Goal: Task Accomplishment & Management: Manage account settings

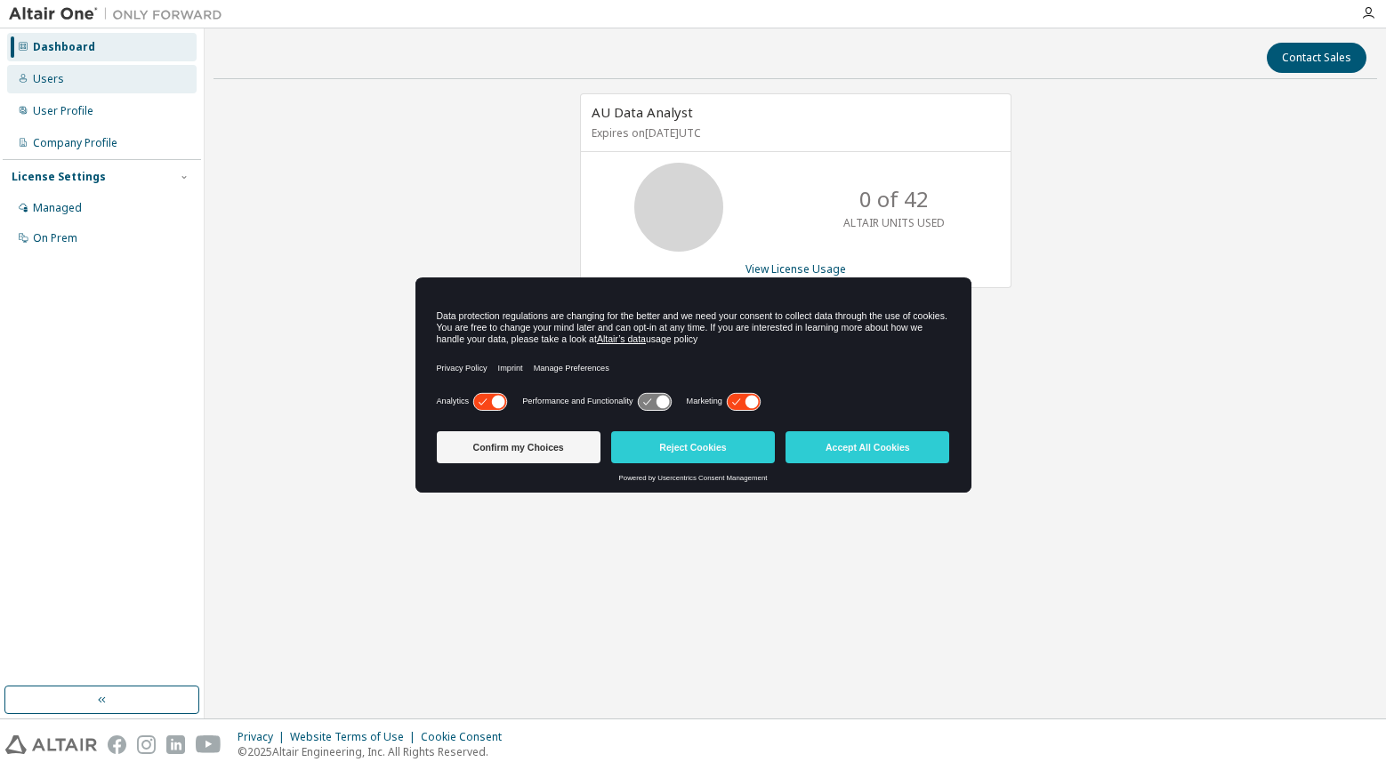
click at [59, 81] on div "Users" at bounding box center [48, 79] width 31 height 14
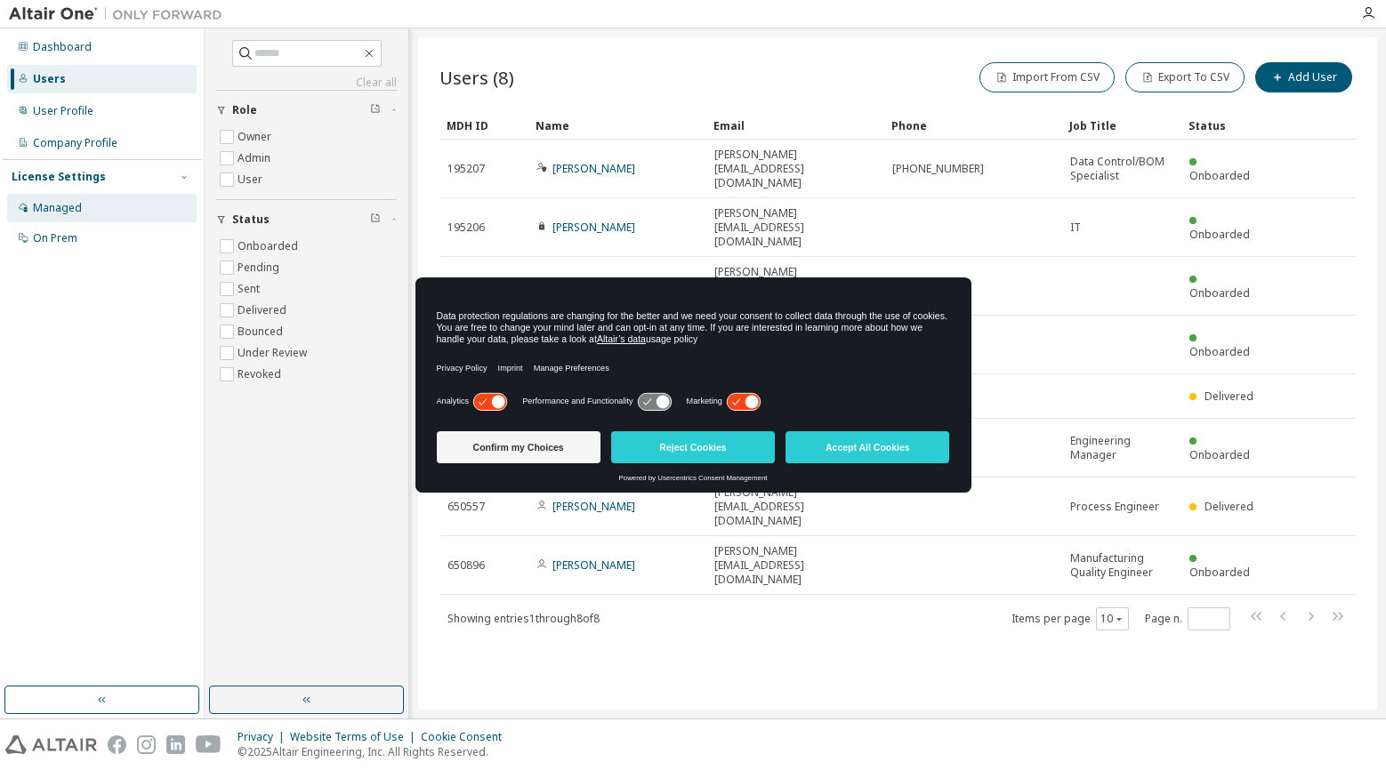
click at [58, 205] on div "Managed" at bounding box center [57, 208] width 49 height 14
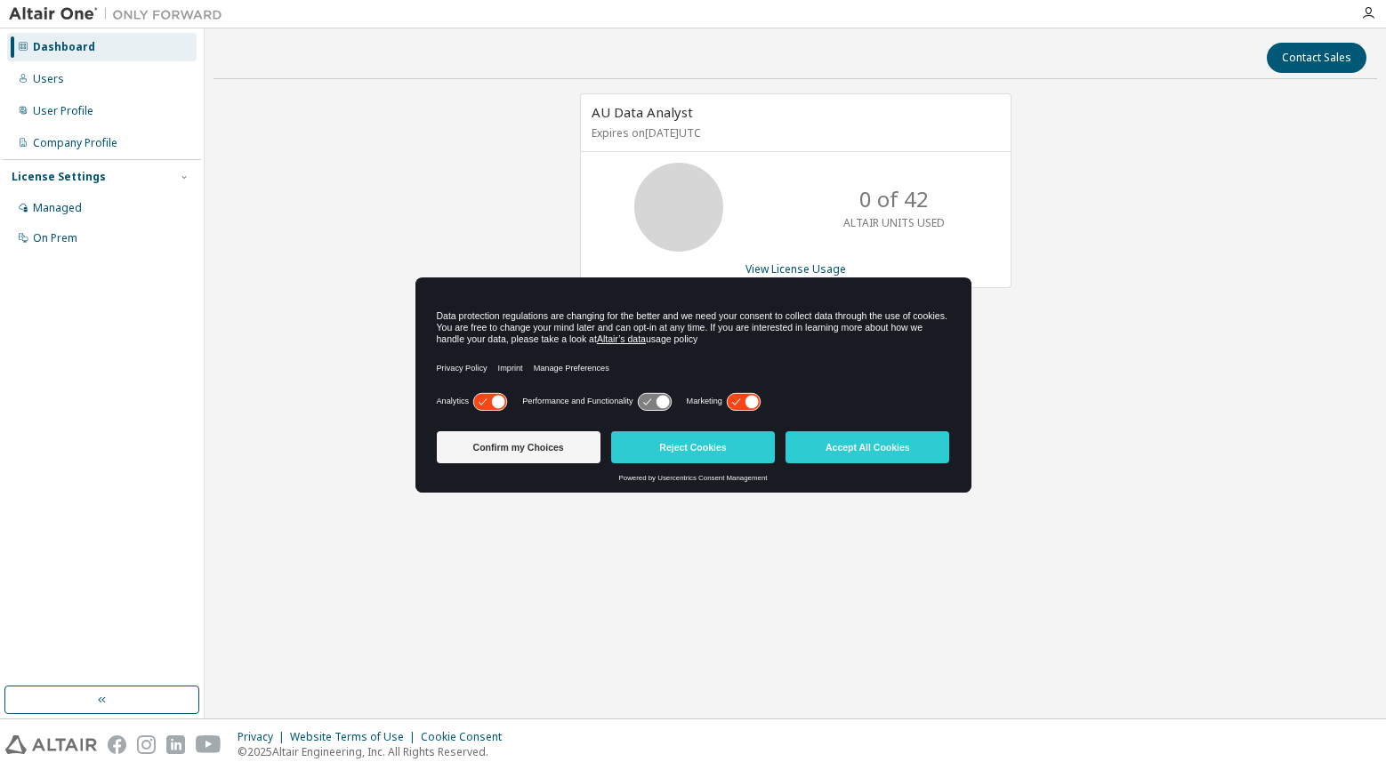
click at [750, 399] on icon at bounding box center [751, 401] width 13 height 13
click at [506, 446] on button "Confirm my Choices" at bounding box center [519, 447] width 164 height 32
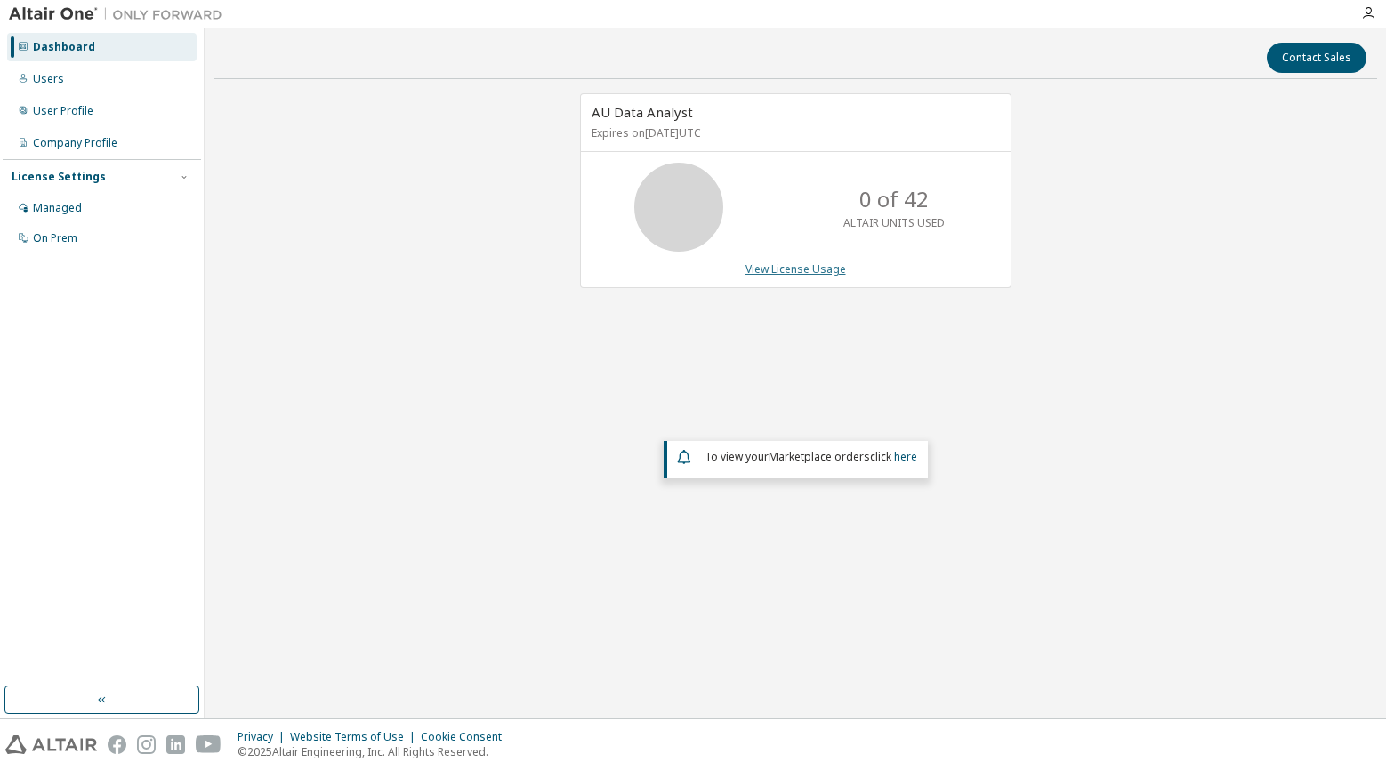
click at [798, 270] on link "View License Usage" at bounding box center [795, 268] width 101 height 15
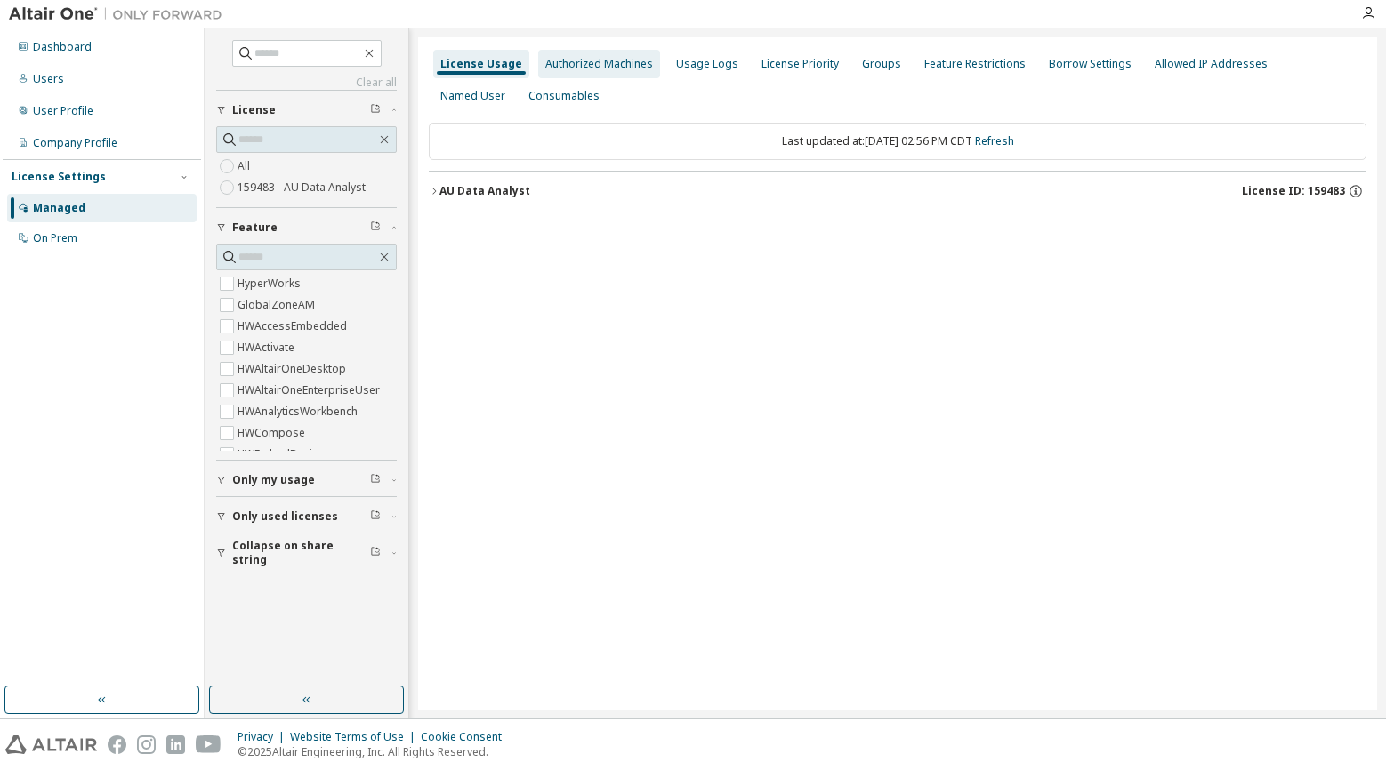
click at [623, 66] on div "Authorized Machines" at bounding box center [599, 64] width 108 height 14
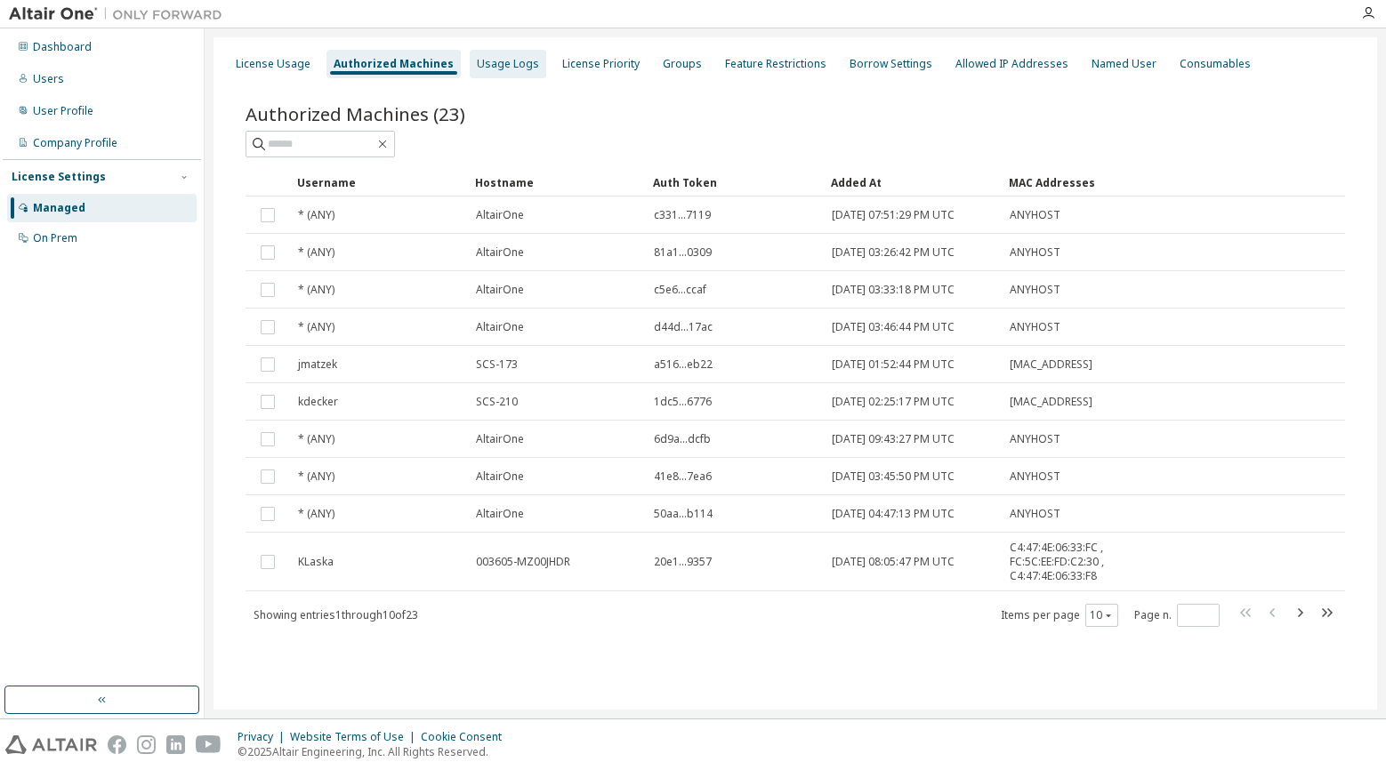
click at [505, 70] on div "Usage Logs" at bounding box center [508, 64] width 62 height 14
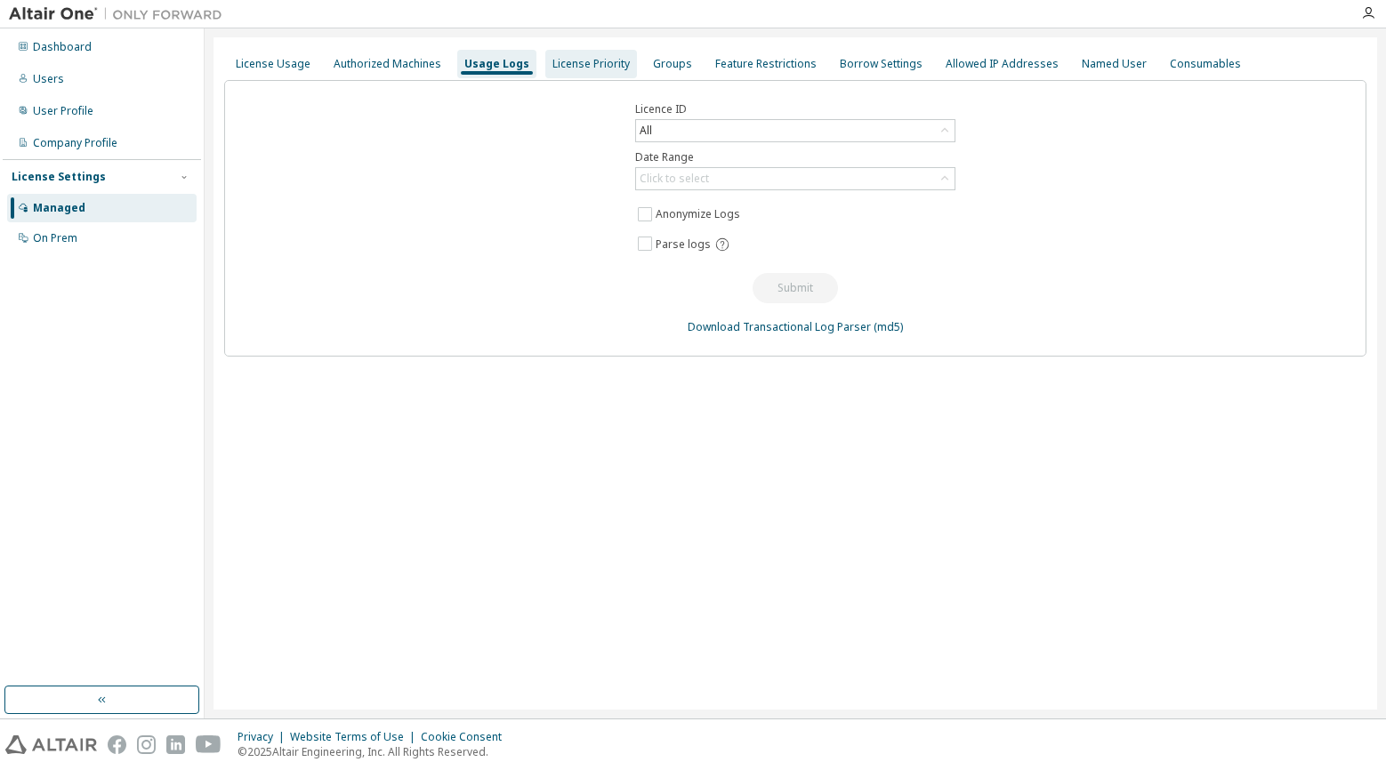
click at [590, 67] on div "License Priority" at bounding box center [590, 64] width 77 height 14
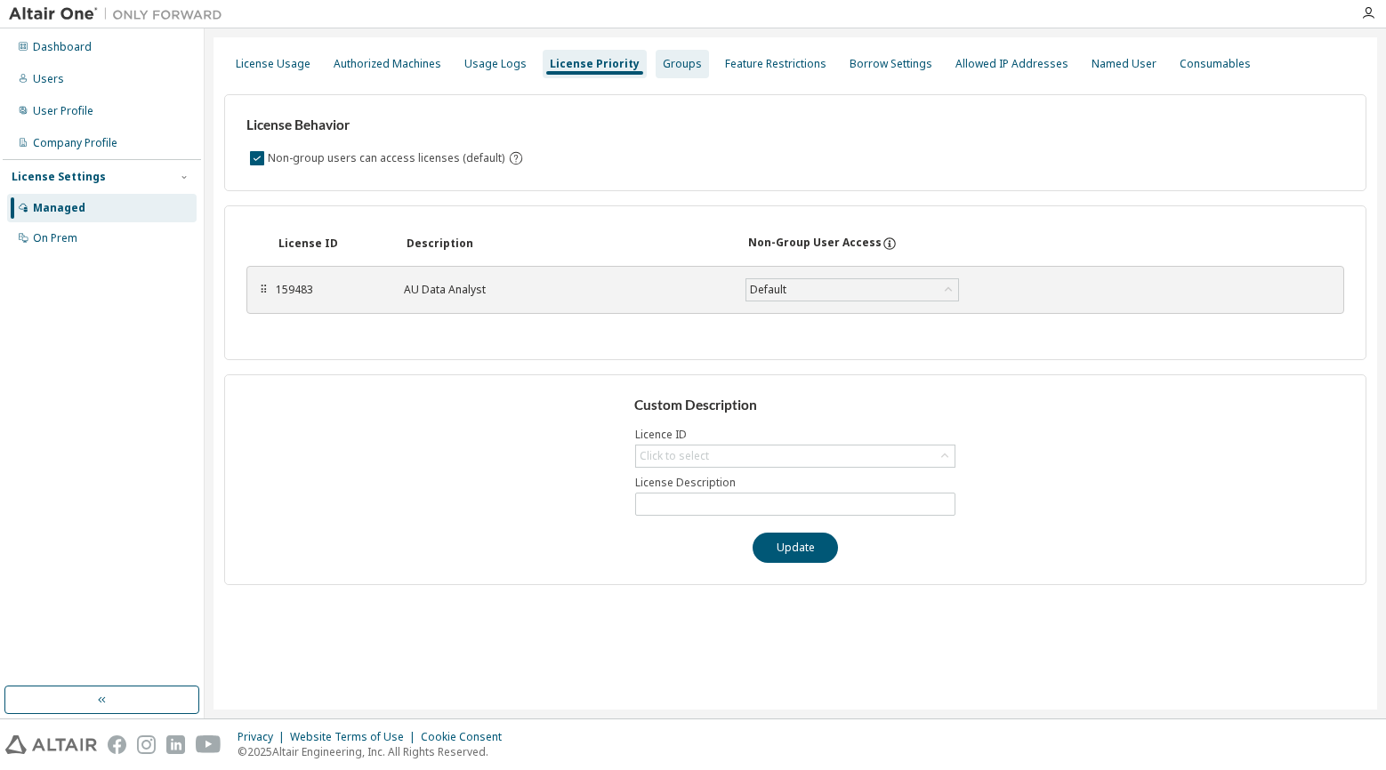
click at [663, 66] on div "Groups" at bounding box center [682, 64] width 39 height 14
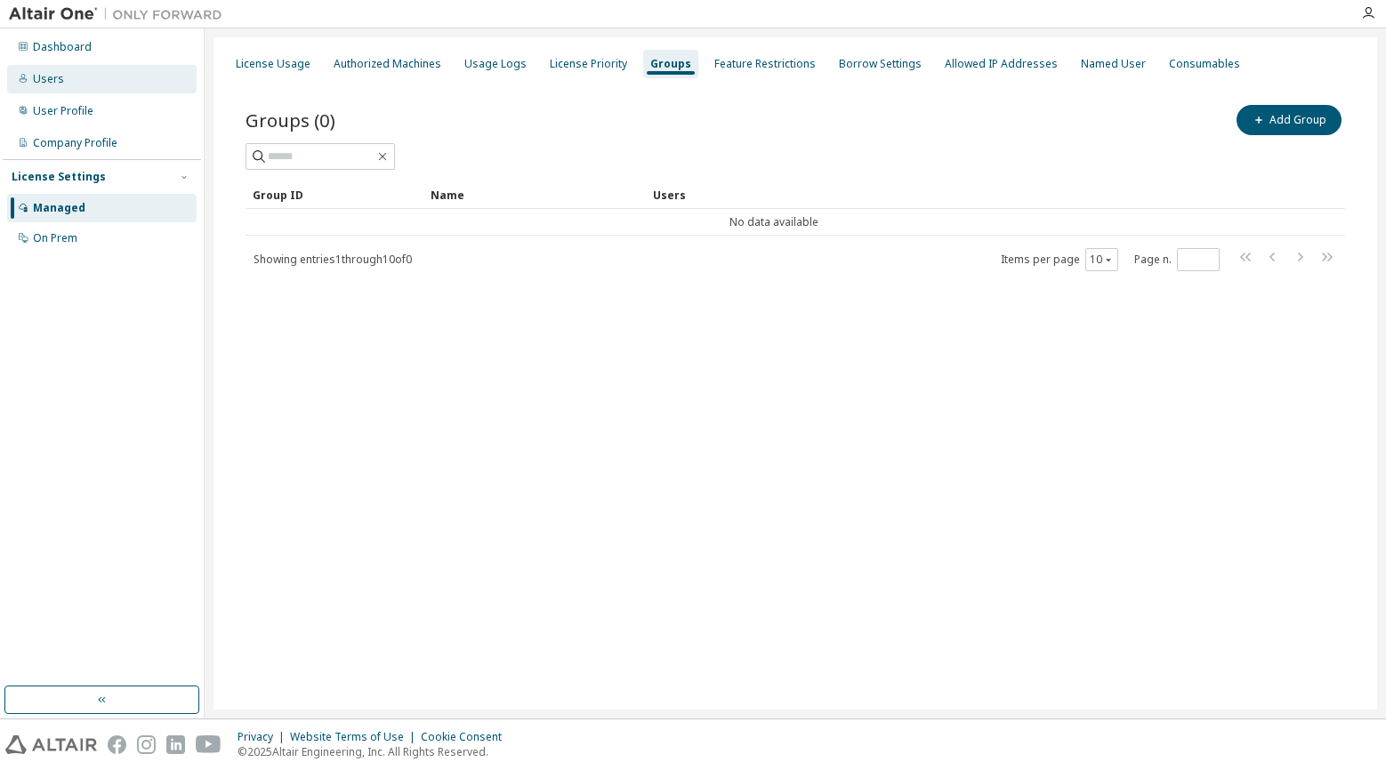
click at [60, 82] on div "Users" at bounding box center [48, 79] width 31 height 14
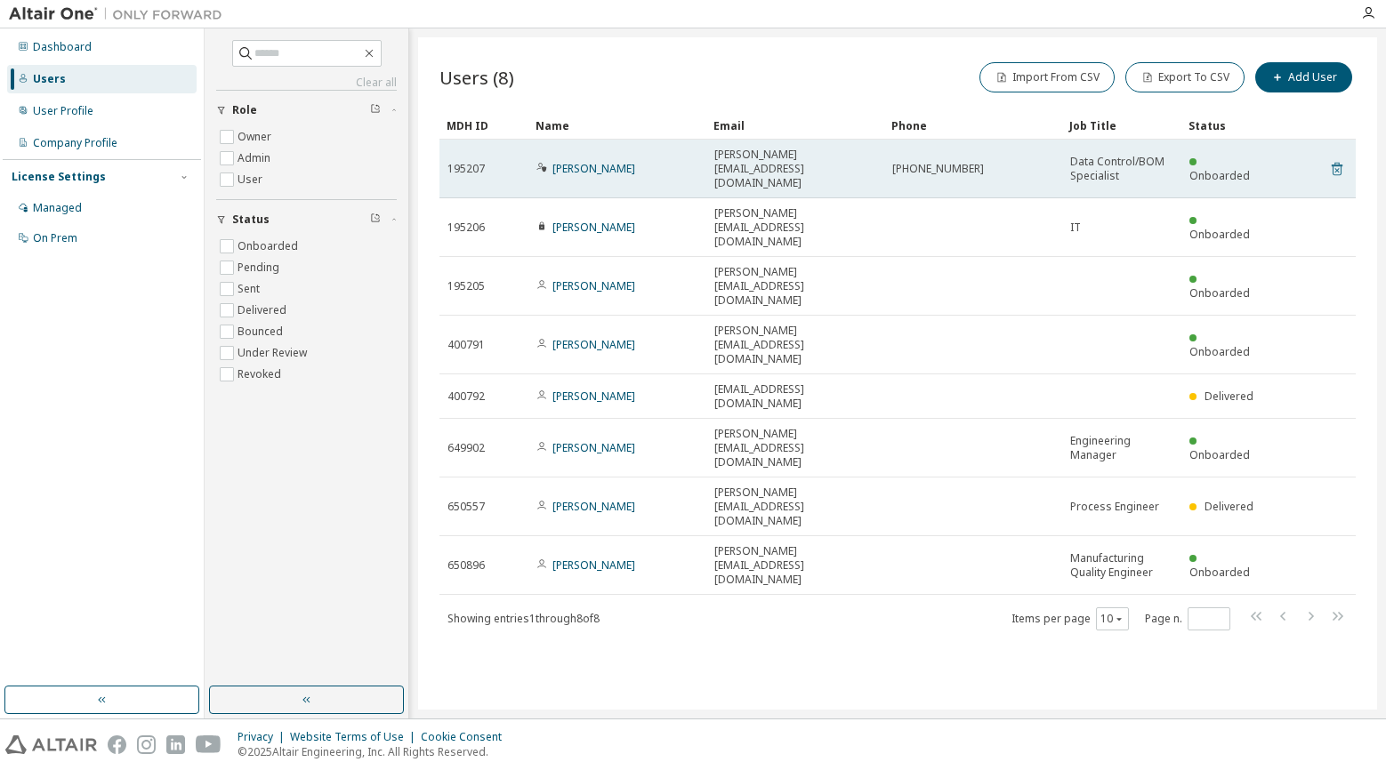
click at [1341, 163] on icon at bounding box center [1336, 169] width 11 height 13
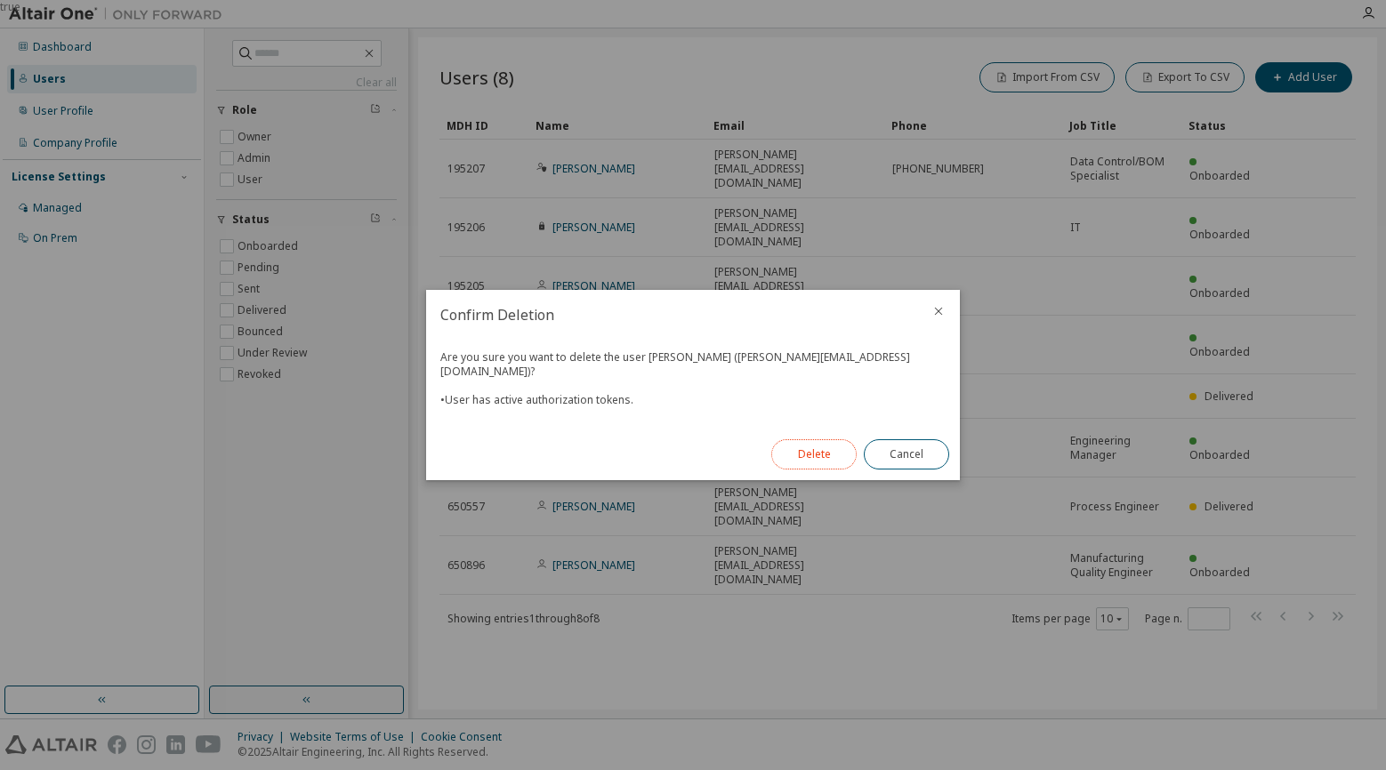
click at [822, 443] on button "Delete" at bounding box center [813, 454] width 85 height 30
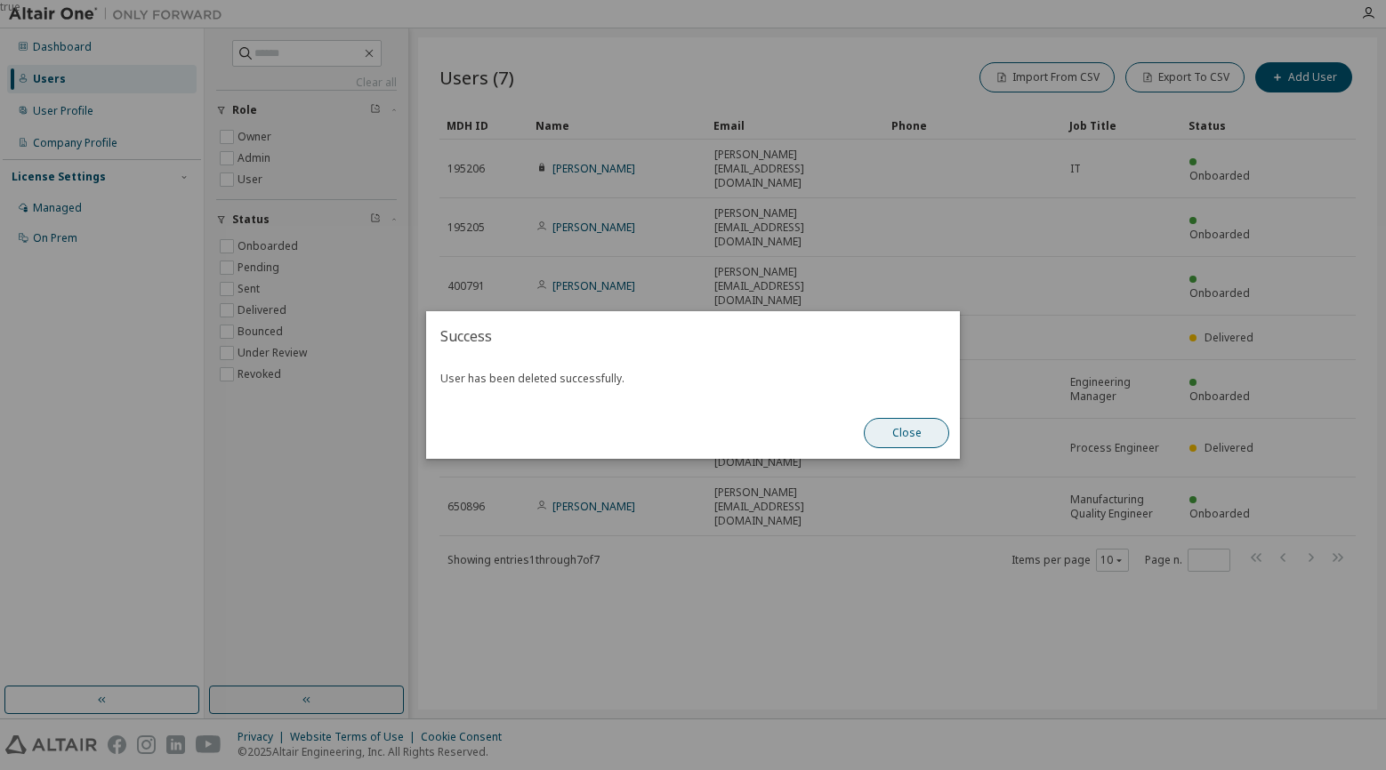
click at [928, 431] on button "Close" at bounding box center [906, 433] width 85 height 30
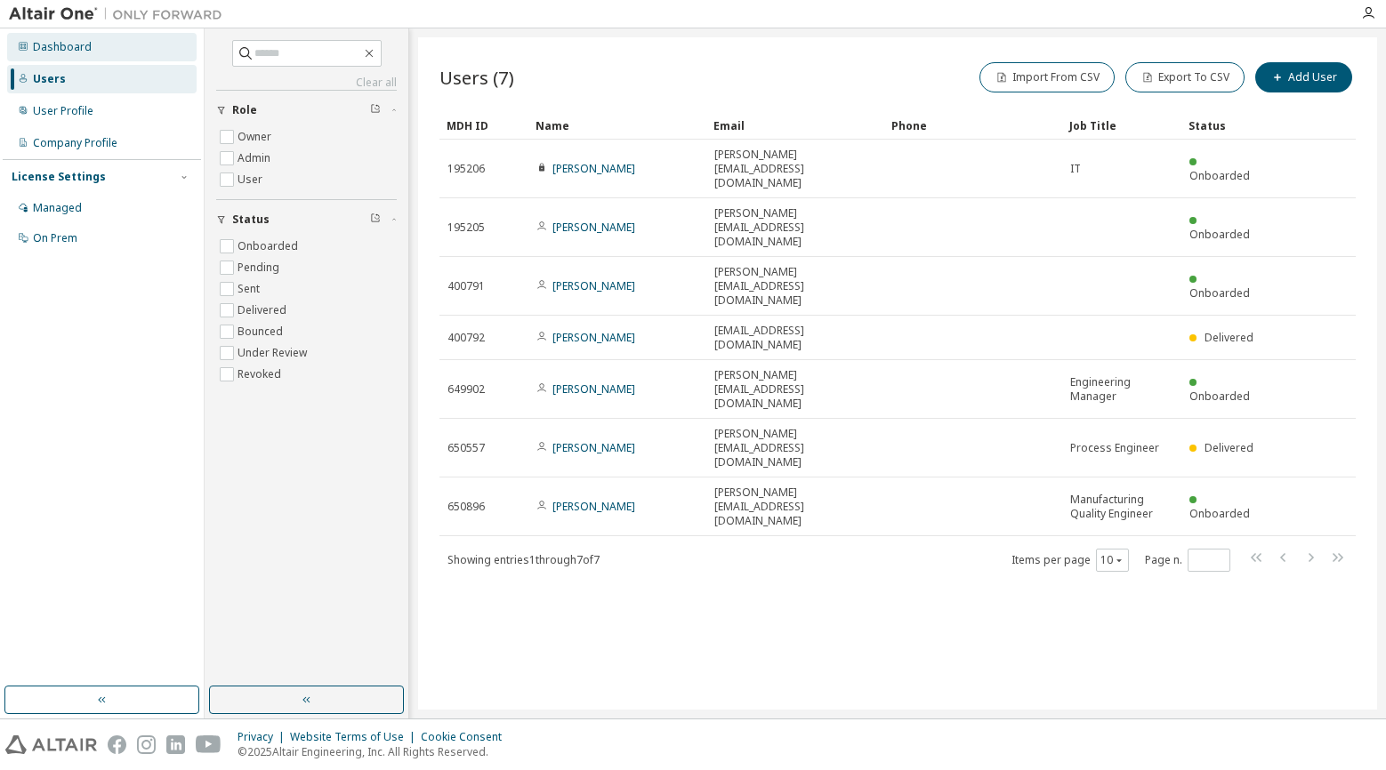
click at [63, 48] on div "Dashboard" at bounding box center [62, 47] width 59 height 14
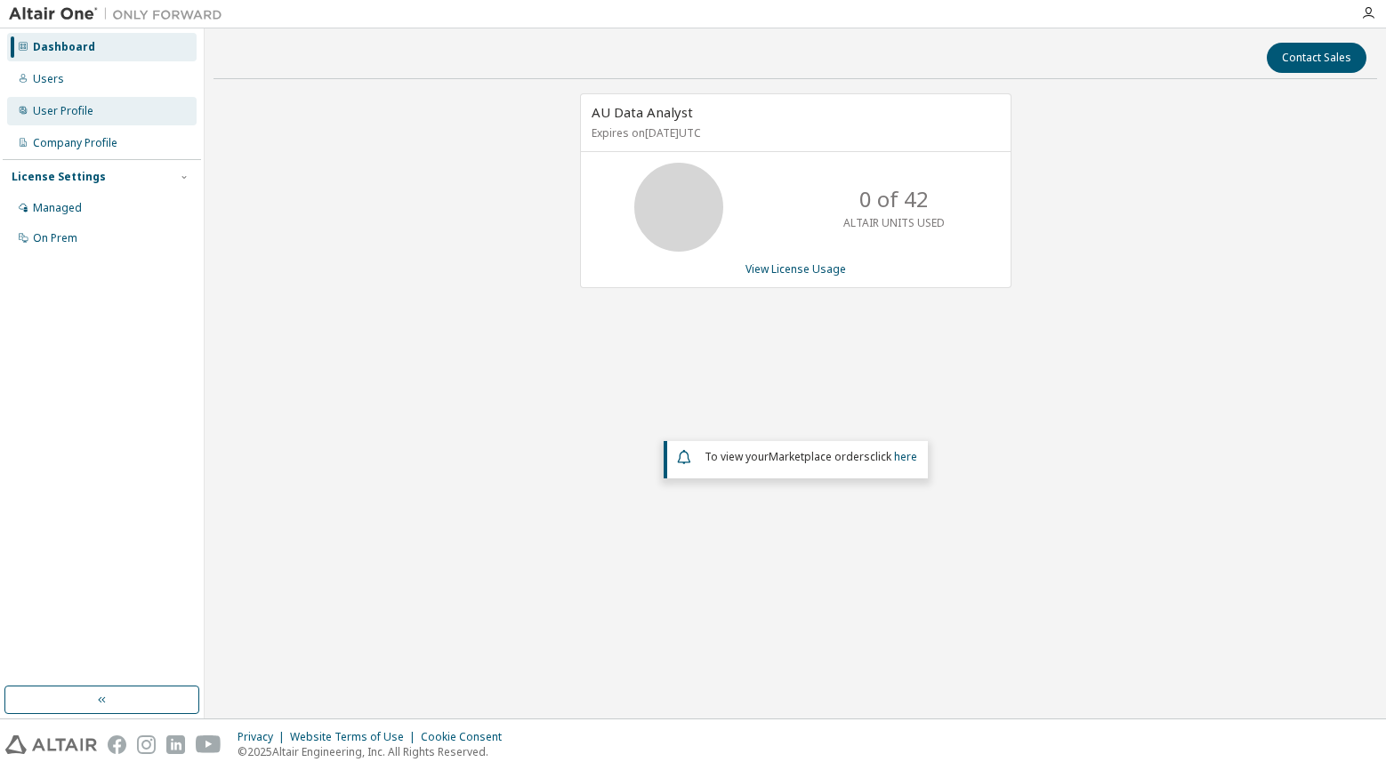
click at [68, 109] on div "User Profile" at bounding box center [63, 111] width 60 height 14
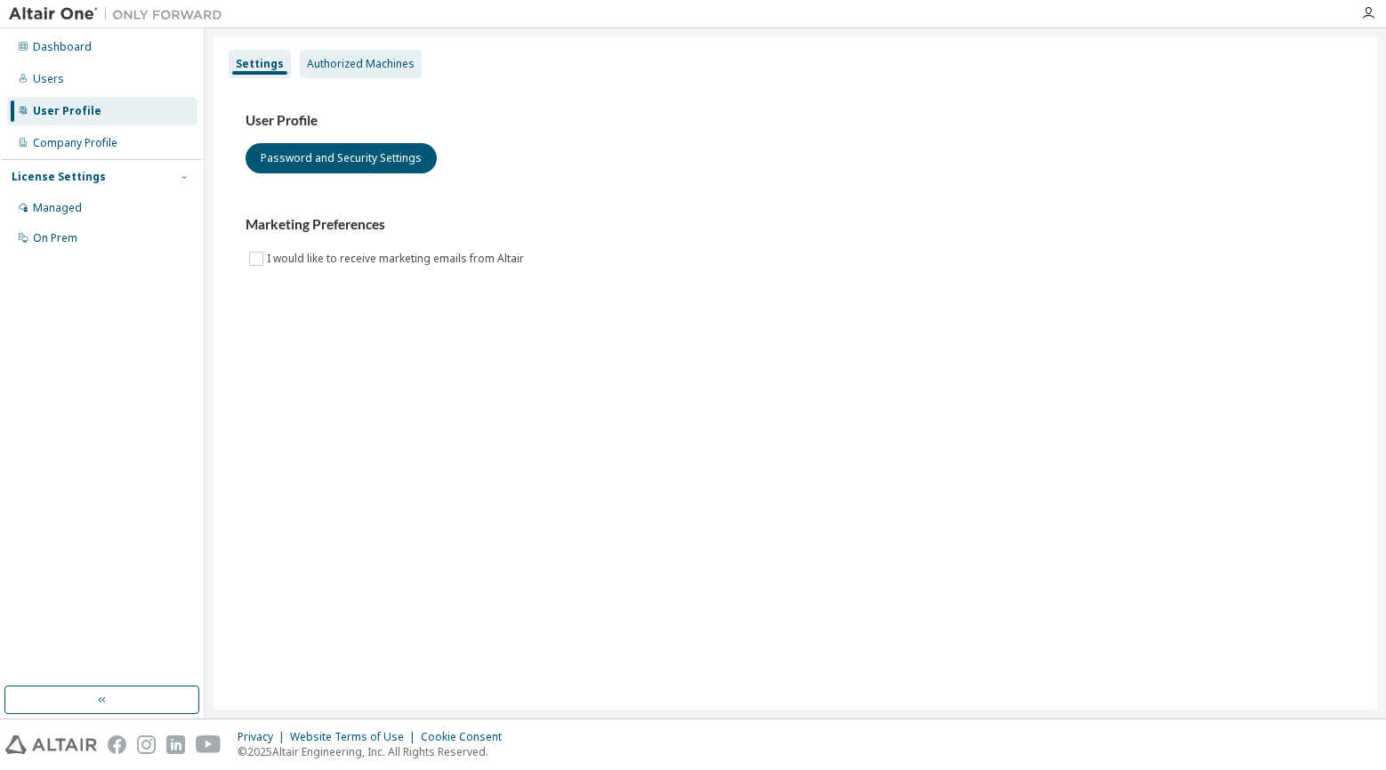
click at [370, 68] on div "Authorized Machines" at bounding box center [361, 64] width 108 height 14
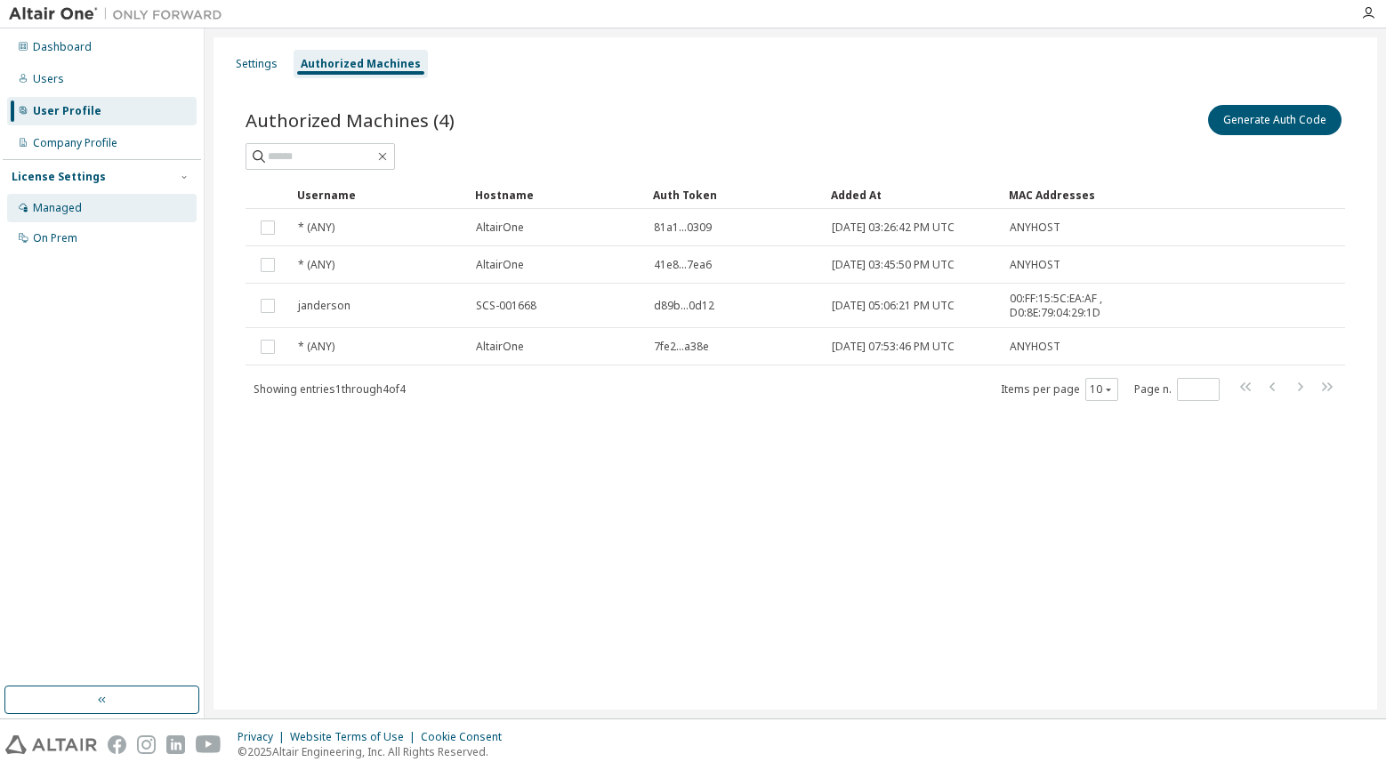
click at [68, 213] on div "Managed" at bounding box center [57, 208] width 49 height 14
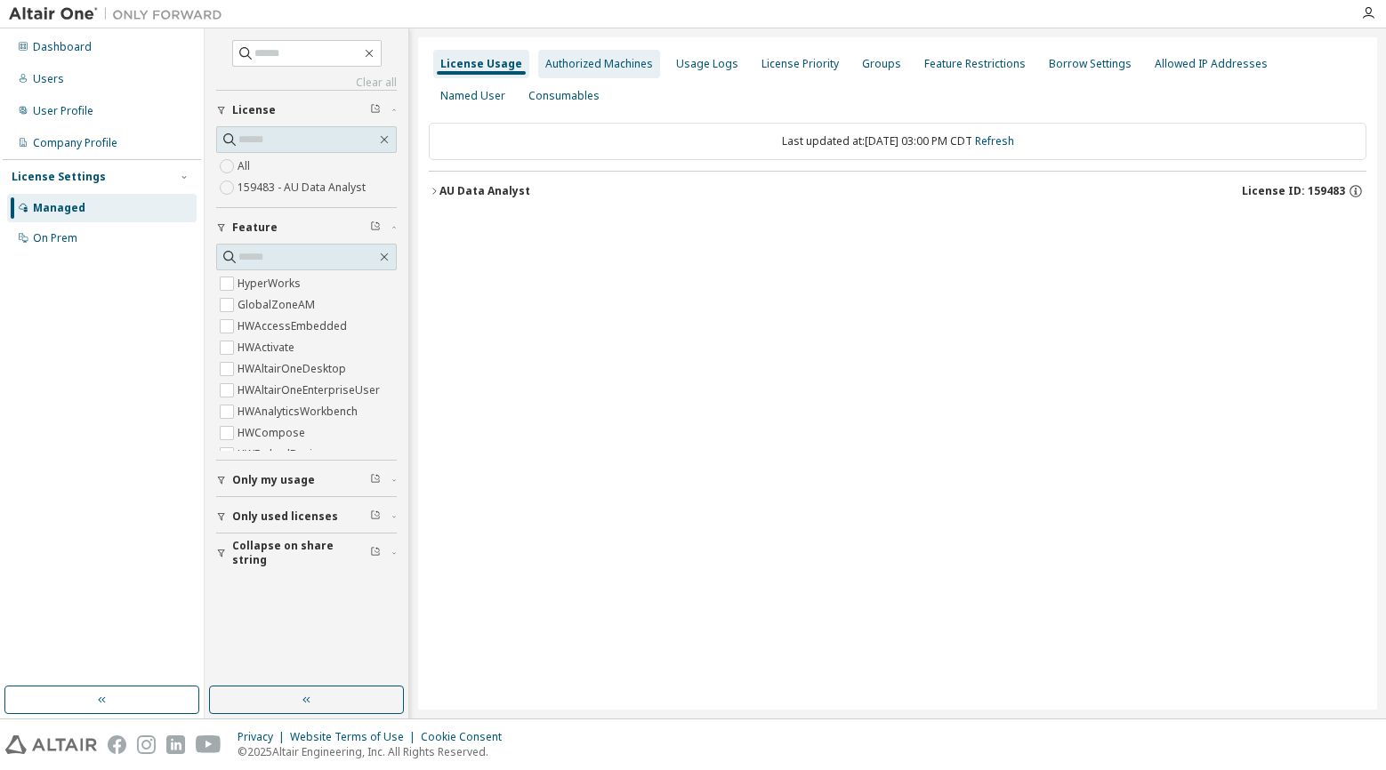
click at [607, 64] on div "Authorized Machines" at bounding box center [599, 64] width 108 height 14
